Goal: Information Seeking & Learning: Learn about a topic

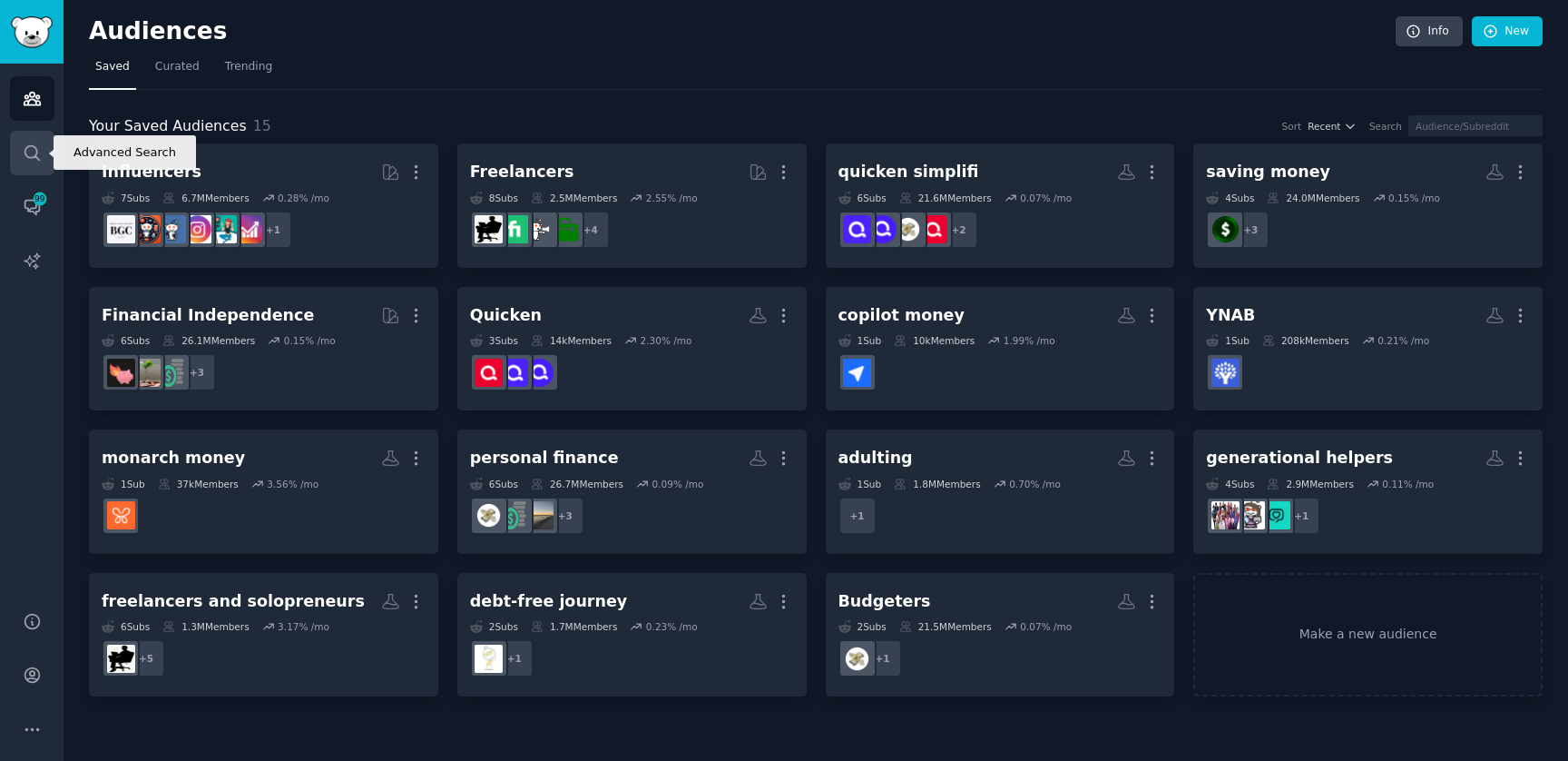
click at [30, 152] on icon "Sidebar" at bounding box center [32, 153] width 19 height 19
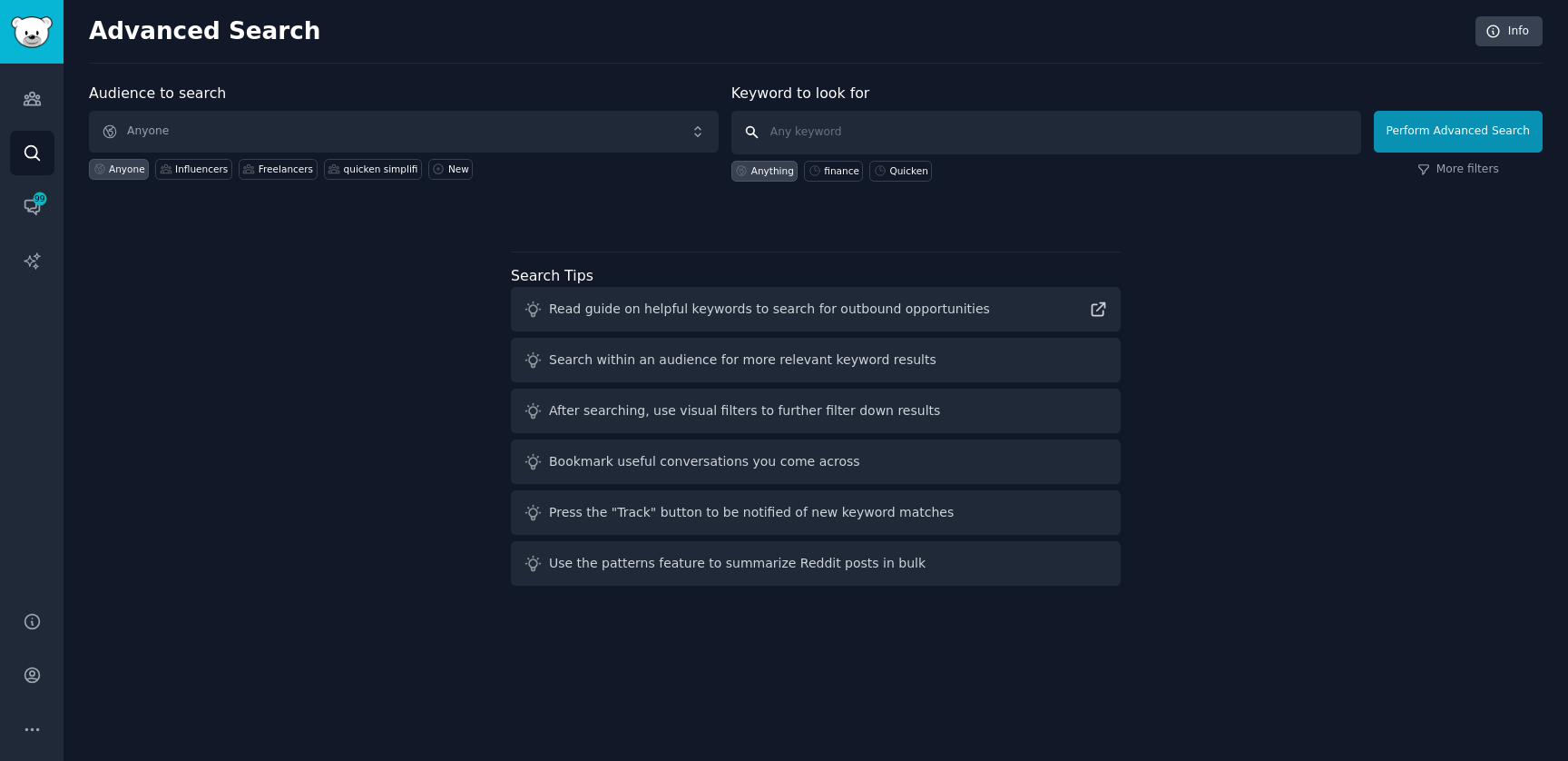
click at [836, 134] on input "text" at bounding box center [1046, 132] width 629 height 43
type input "Quicken Business & Personal"
click button "Perform Advanced Search" at bounding box center [1458, 131] width 169 height 42
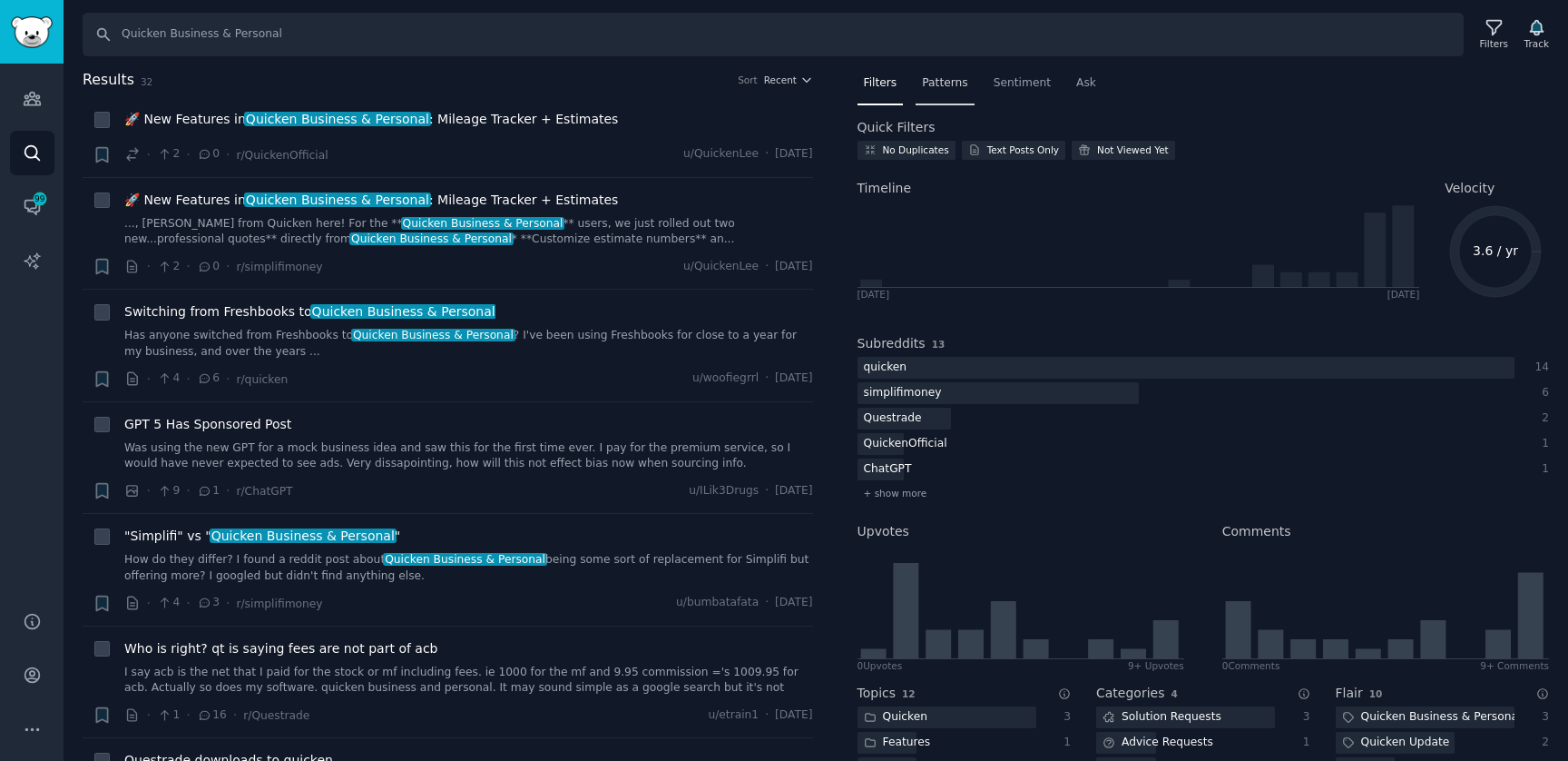
click at [943, 82] on span "Patterns" at bounding box center [944, 83] width 45 height 16
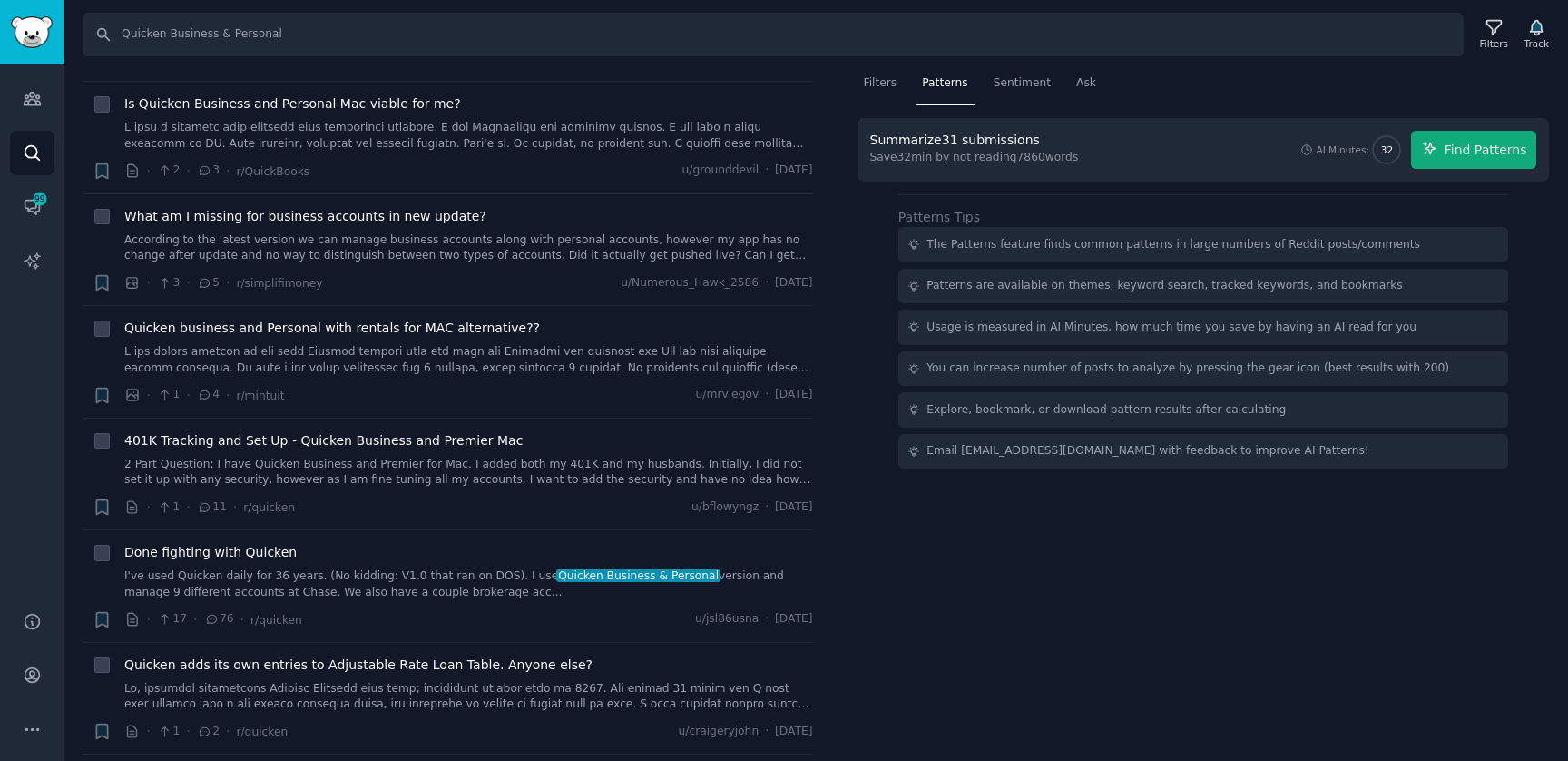
scroll to position [2302, 0]
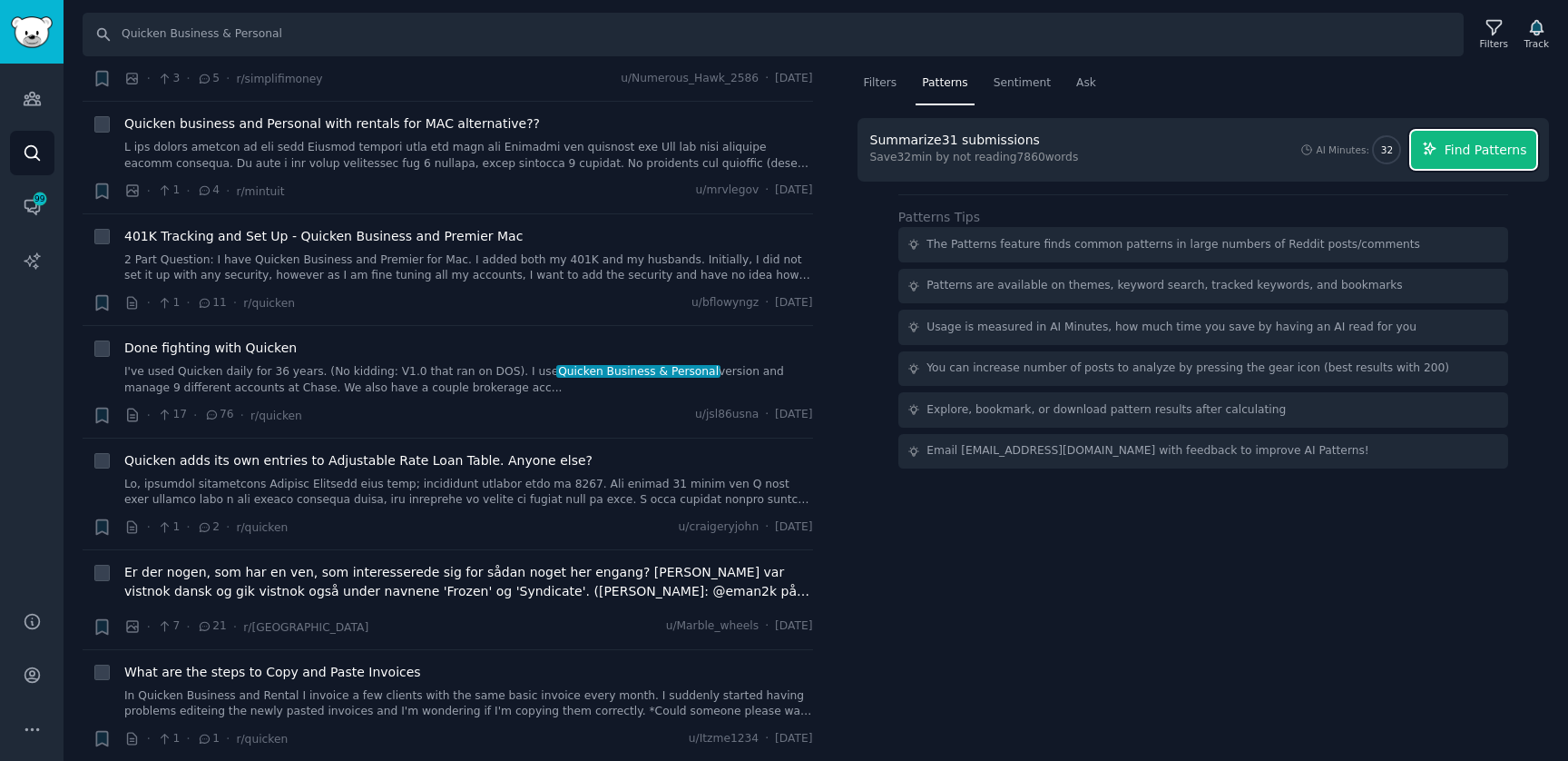
click at [1494, 147] on span "Find Patterns" at bounding box center [1485, 150] width 82 height 19
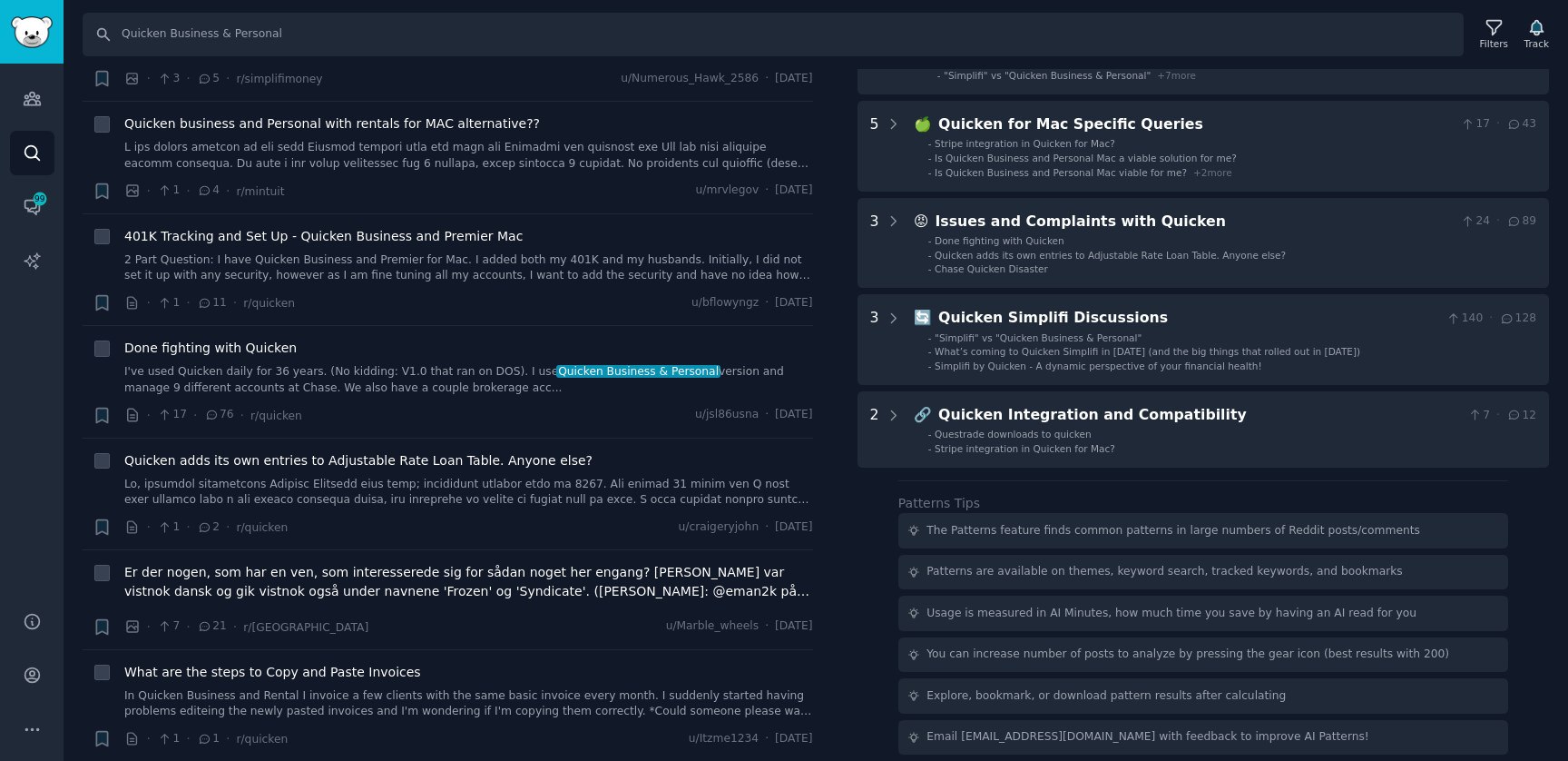
scroll to position [0, 0]
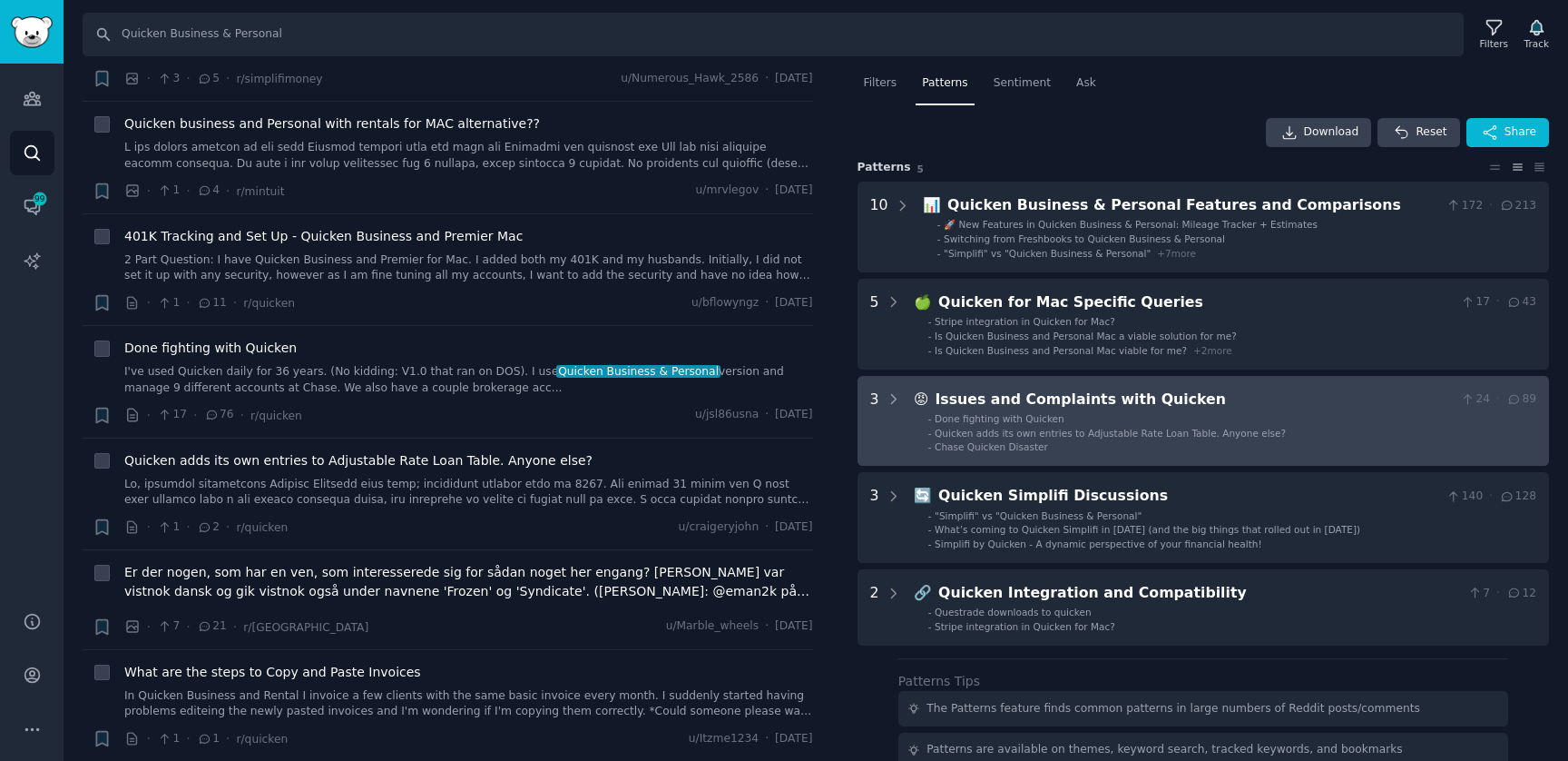
click at [1335, 407] on div "Issues and Complaints with Quicken" at bounding box center [1194, 400] width 518 height 23
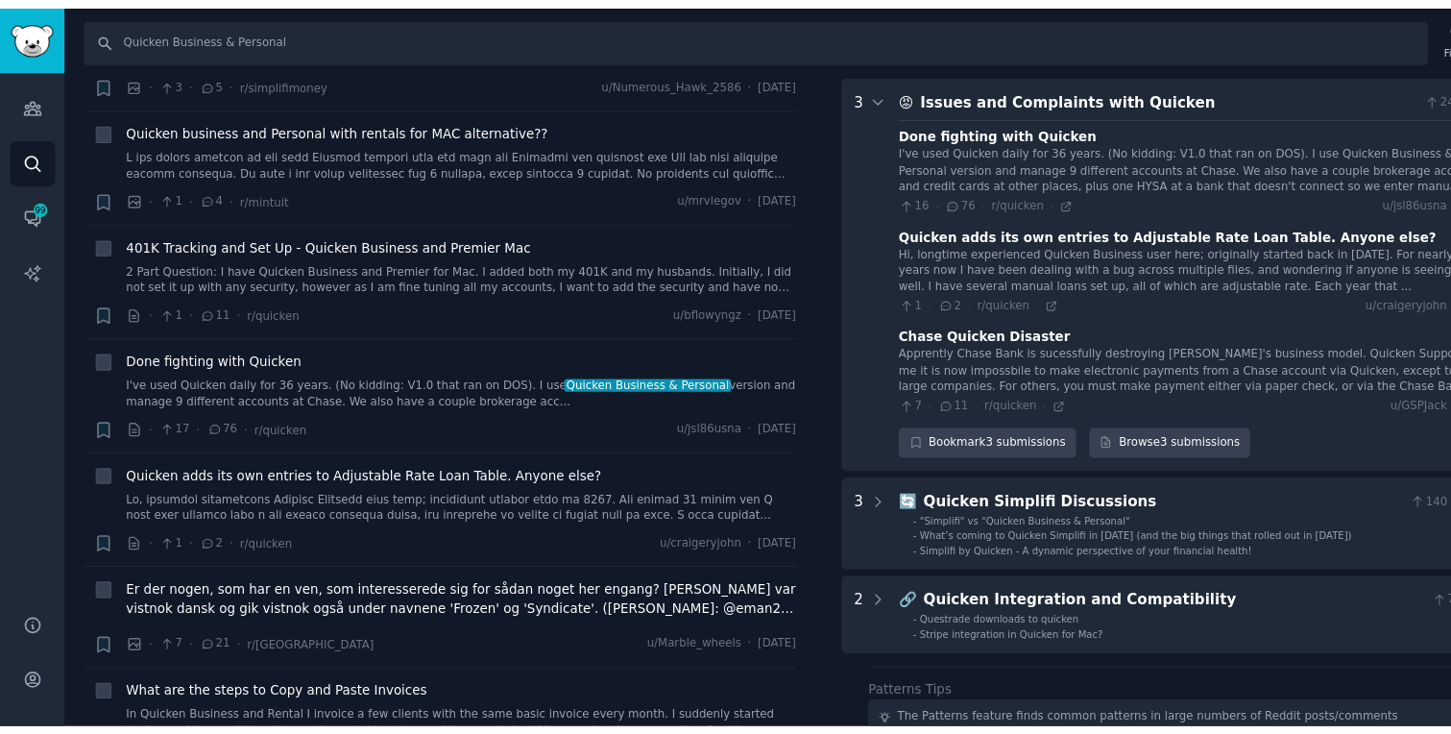
scroll to position [2451, 0]
